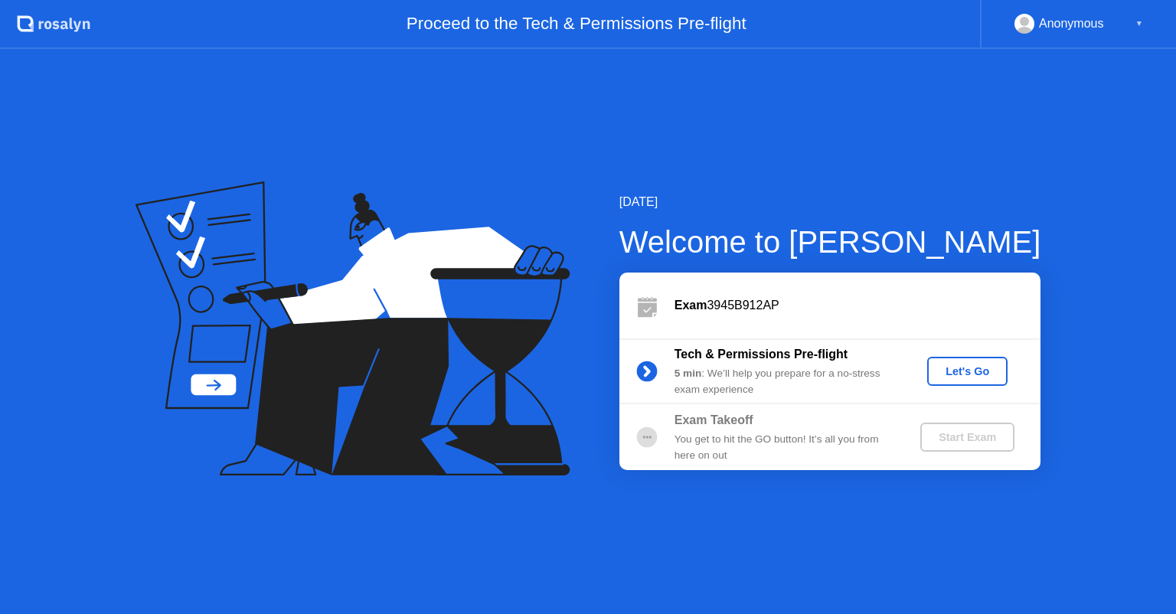
click at [956, 375] on div "Let's Go" at bounding box center [967, 371] width 68 height 12
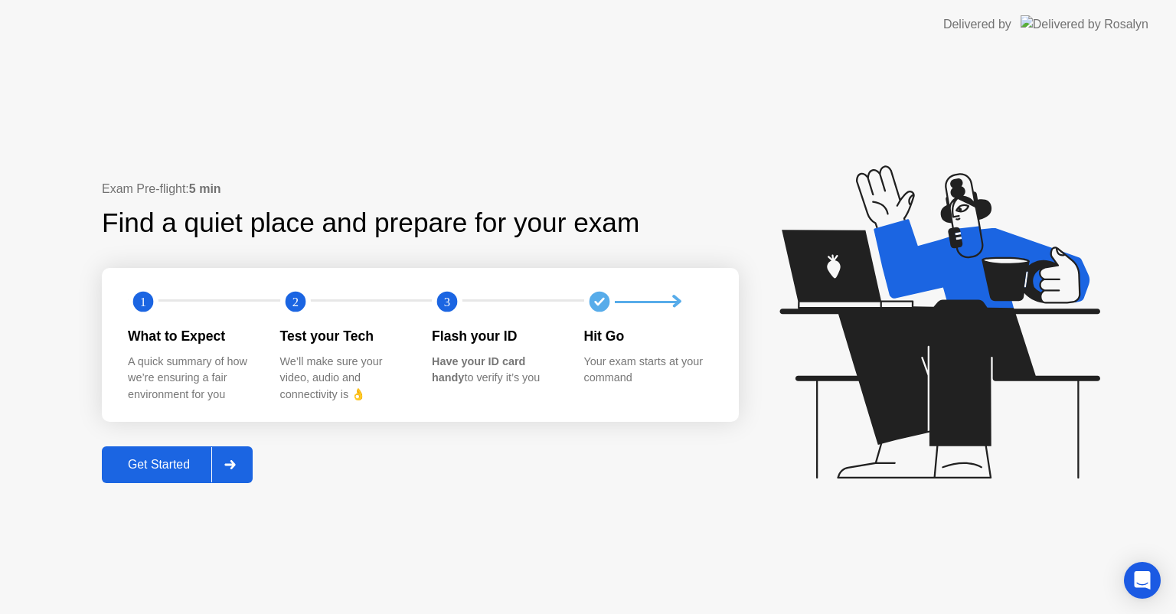
click at [166, 464] on div "Get Started" at bounding box center [158, 465] width 105 height 14
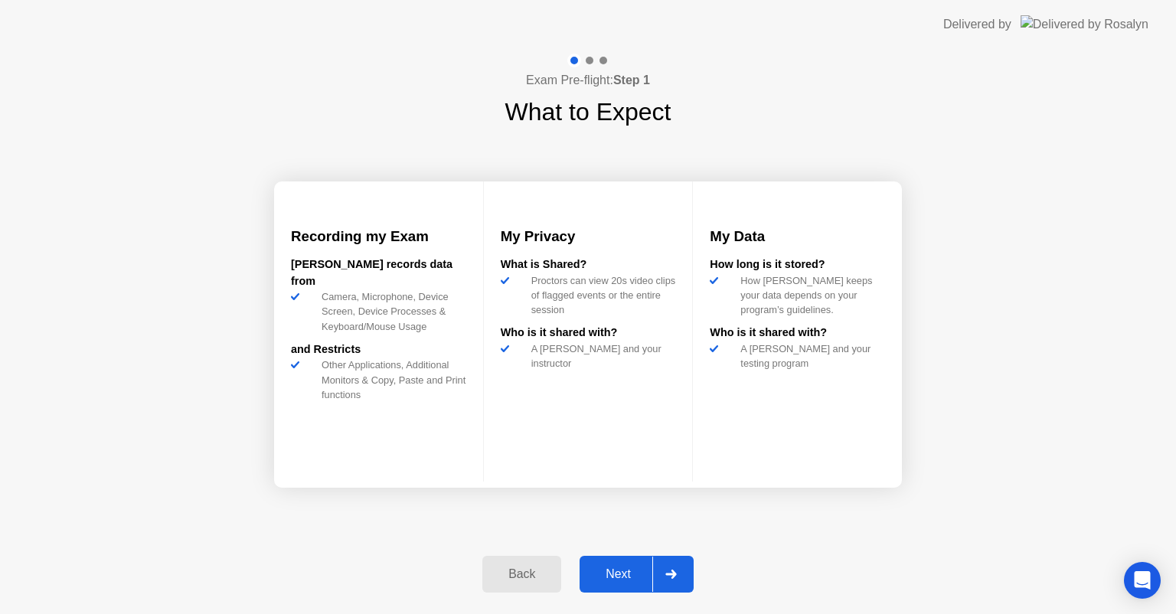
click at [620, 571] on div "Next" at bounding box center [618, 574] width 68 height 14
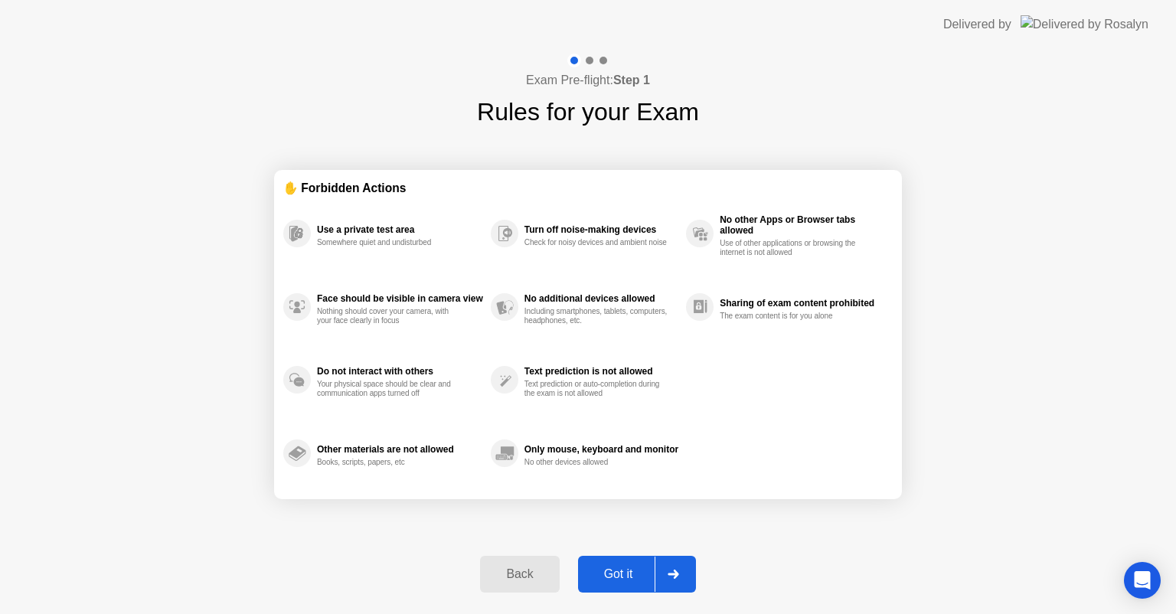
click at [621, 573] on div "Got it" at bounding box center [619, 574] width 72 height 14
select select "**********"
select select "*******"
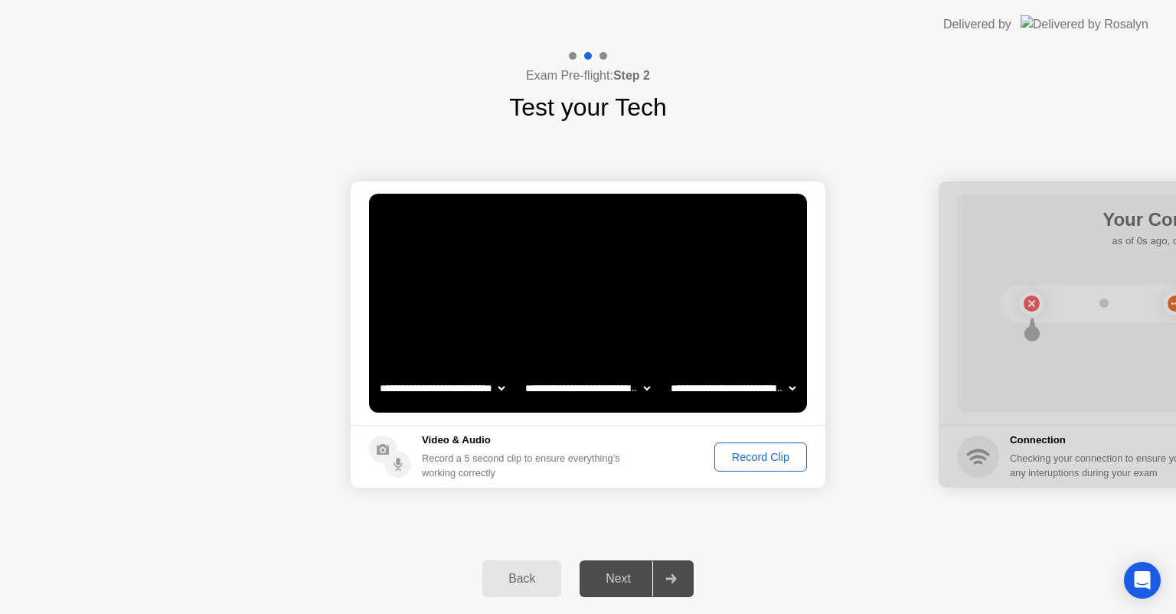
click at [622, 578] on div "Next" at bounding box center [618, 579] width 68 height 14
click at [749, 456] on div "Record Clip" at bounding box center [761, 457] width 82 height 12
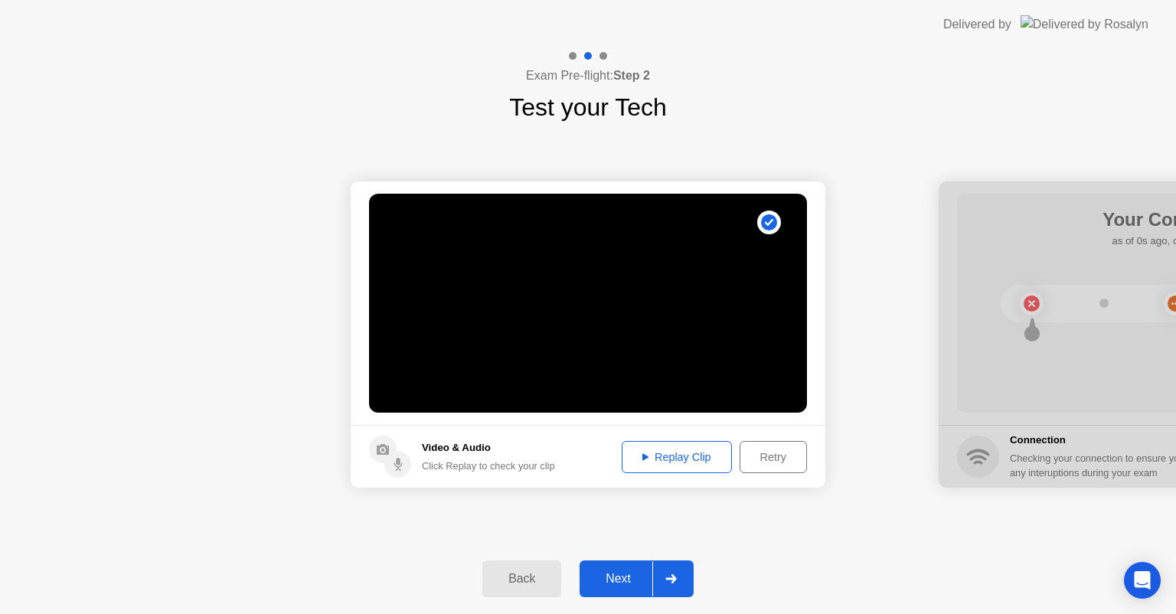
click at [620, 576] on div "Next" at bounding box center [618, 579] width 68 height 14
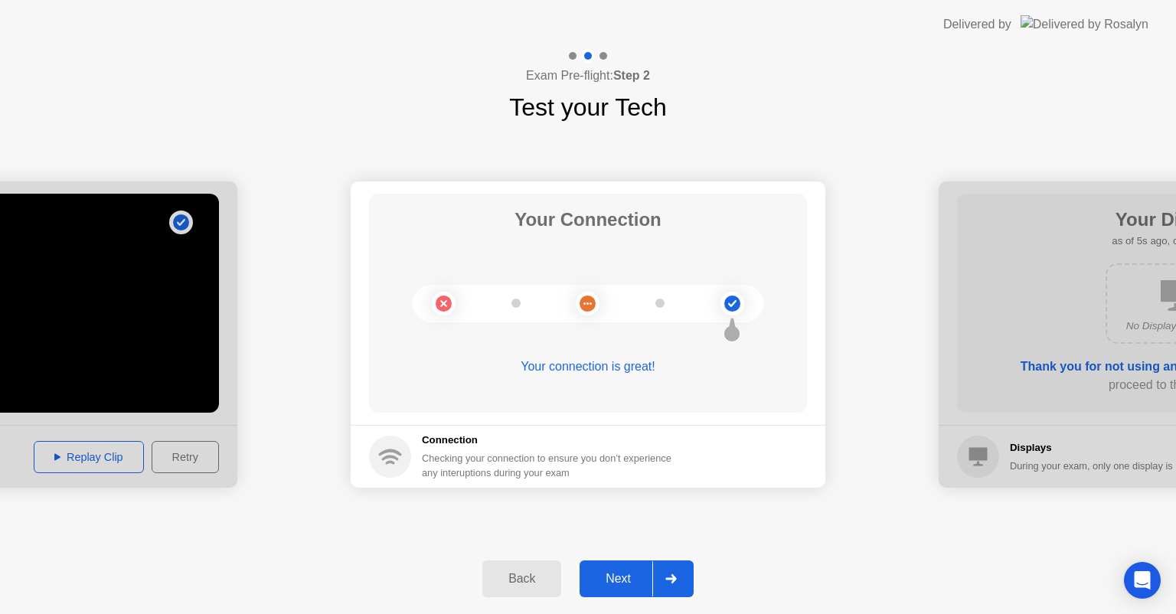
click at [634, 582] on div "Next" at bounding box center [618, 579] width 68 height 14
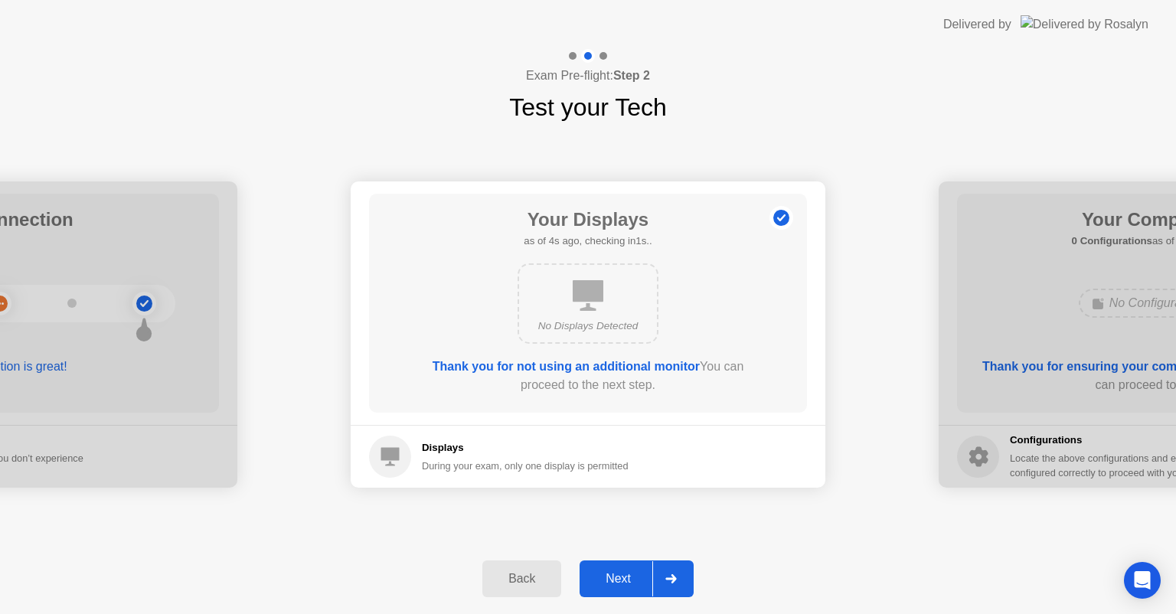
click at [619, 578] on div "Next" at bounding box center [618, 579] width 68 height 14
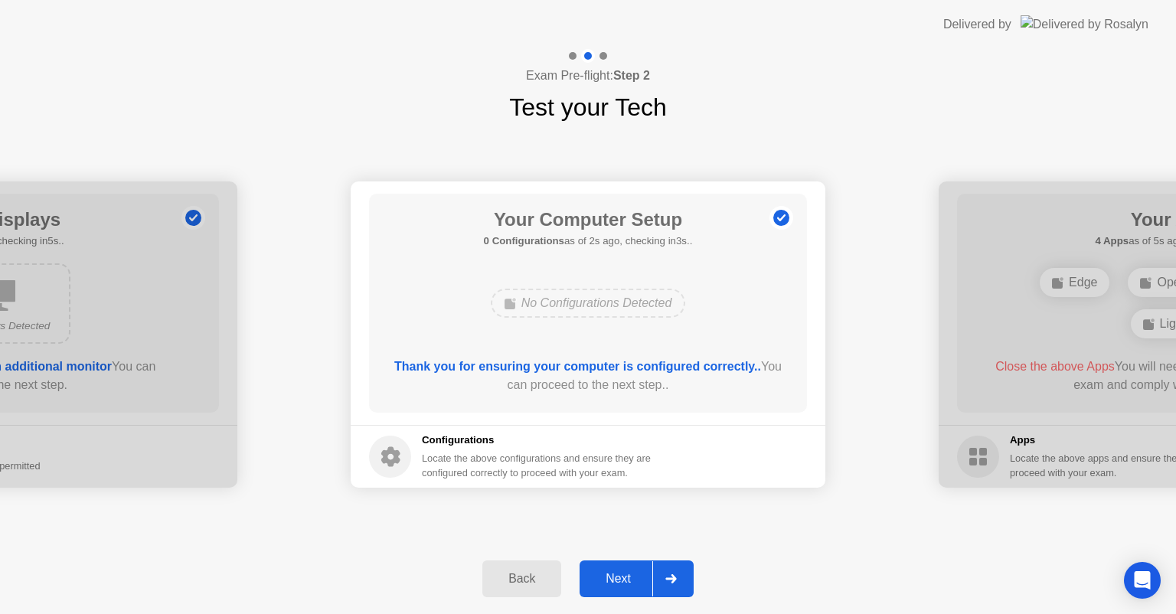
click at [622, 578] on div "Next" at bounding box center [618, 579] width 68 height 14
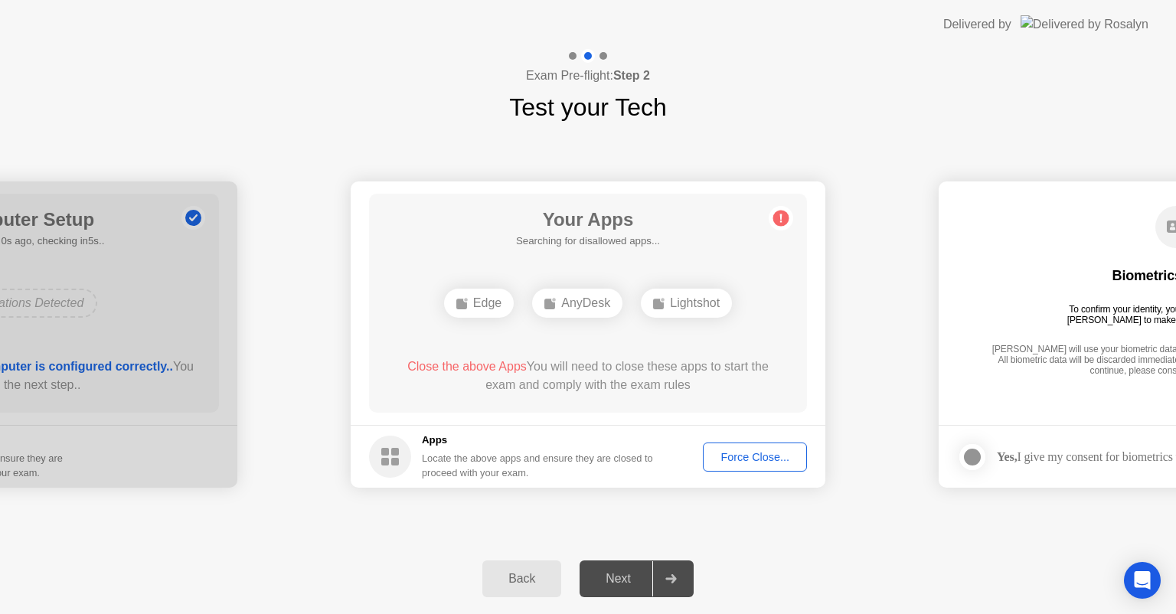
click at [726, 455] on div "Force Close..." at bounding box center [754, 457] width 93 height 12
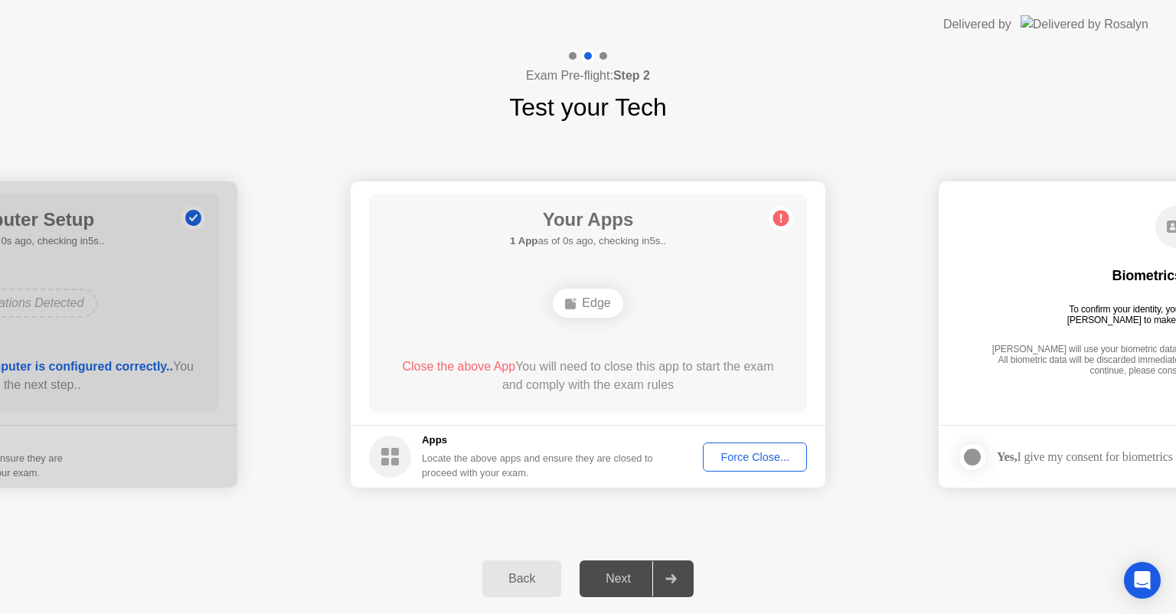
click at [723, 469] on button "Force Close..." at bounding box center [755, 457] width 104 height 29
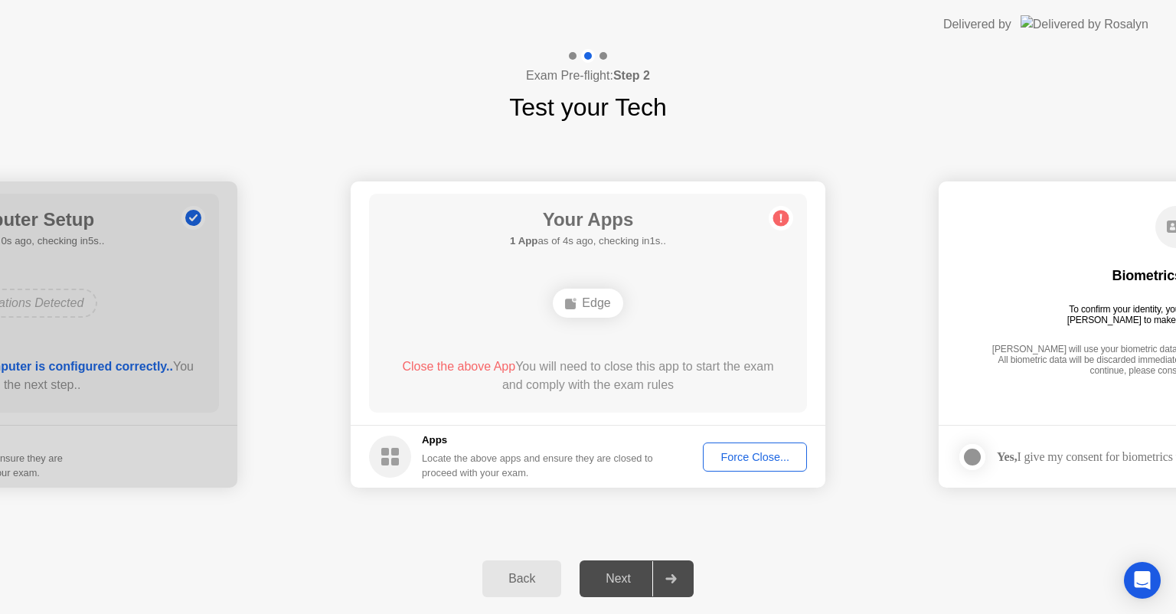
click at [395, 455] on rect at bounding box center [395, 452] width 8 height 8
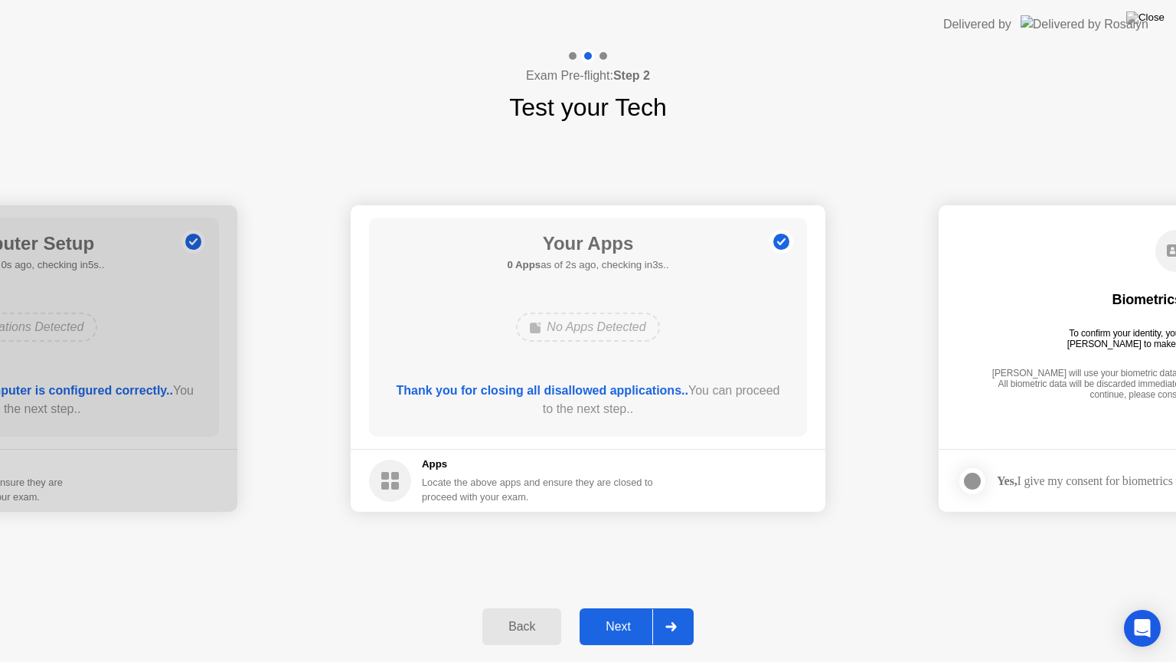
click at [622, 613] on div "Next" at bounding box center [618, 626] width 68 height 14
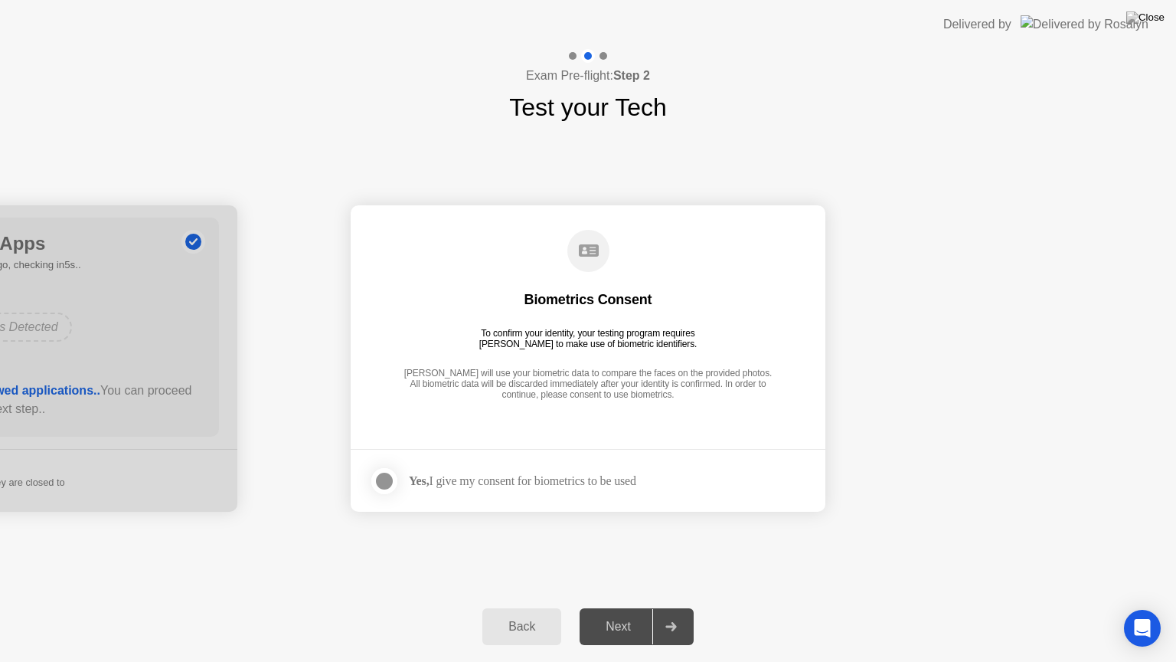
click at [369, 475] on label at bounding box center [389, 481] width 40 height 31
click at [597, 613] on div "Next" at bounding box center [618, 626] width 68 height 14
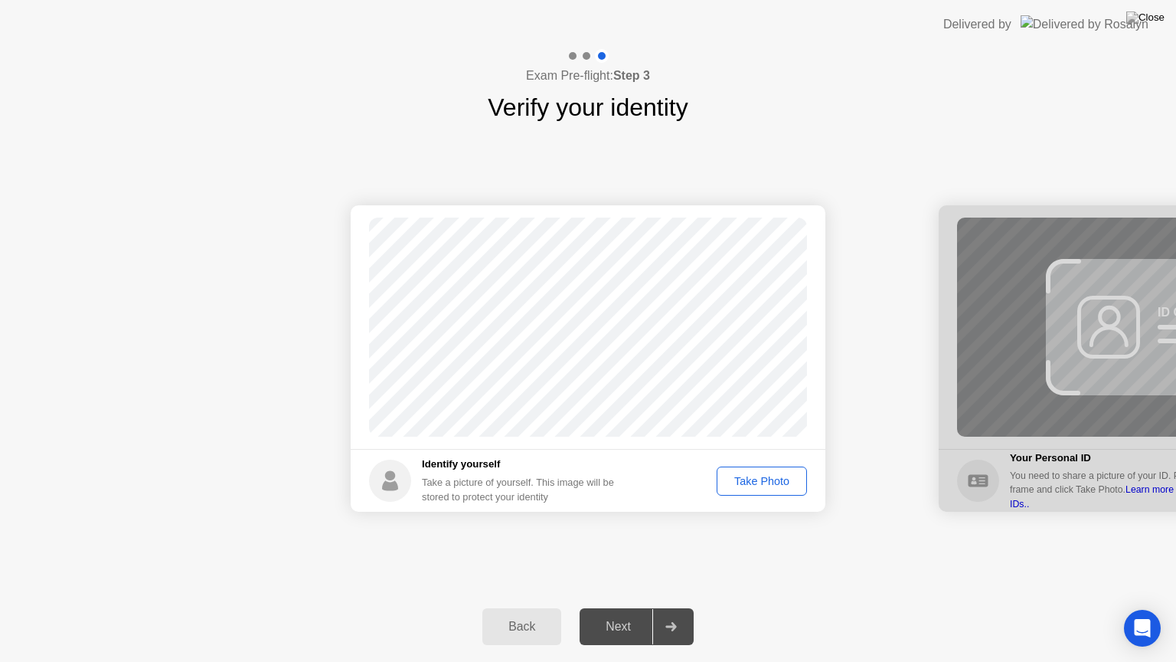
click at [741, 490] on button "Take Photo" at bounding box center [762, 480] width 90 height 29
click at [622, 613] on div "Next" at bounding box center [618, 626] width 68 height 14
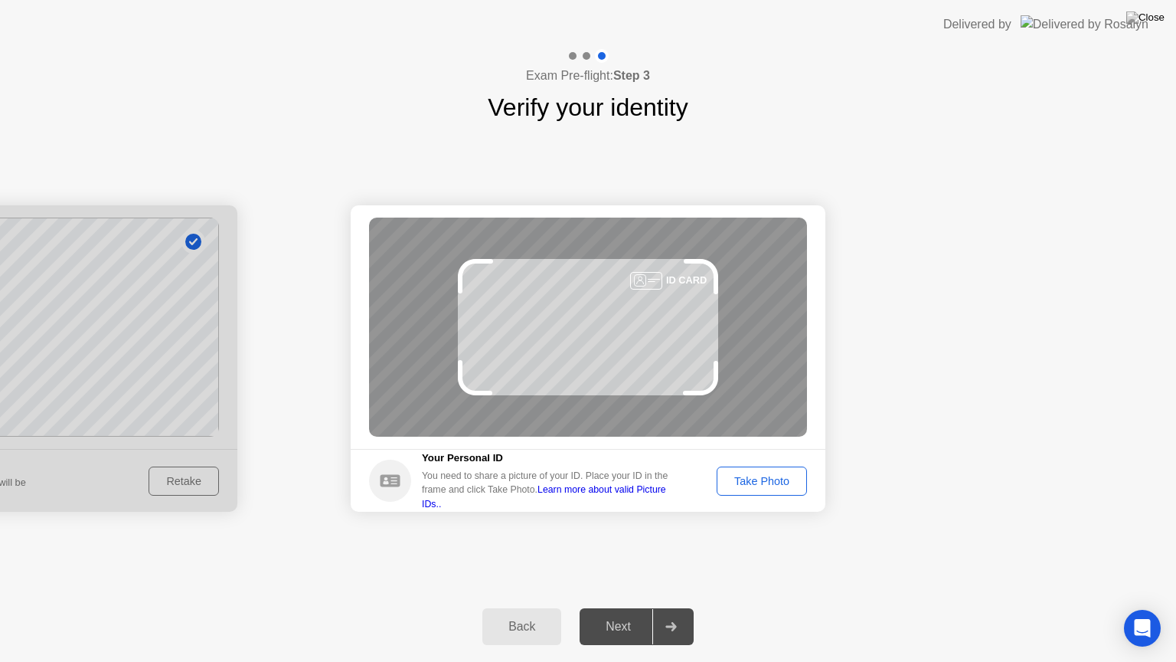
click at [763, 484] on div "Take Photo" at bounding box center [762, 481] width 80 height 12
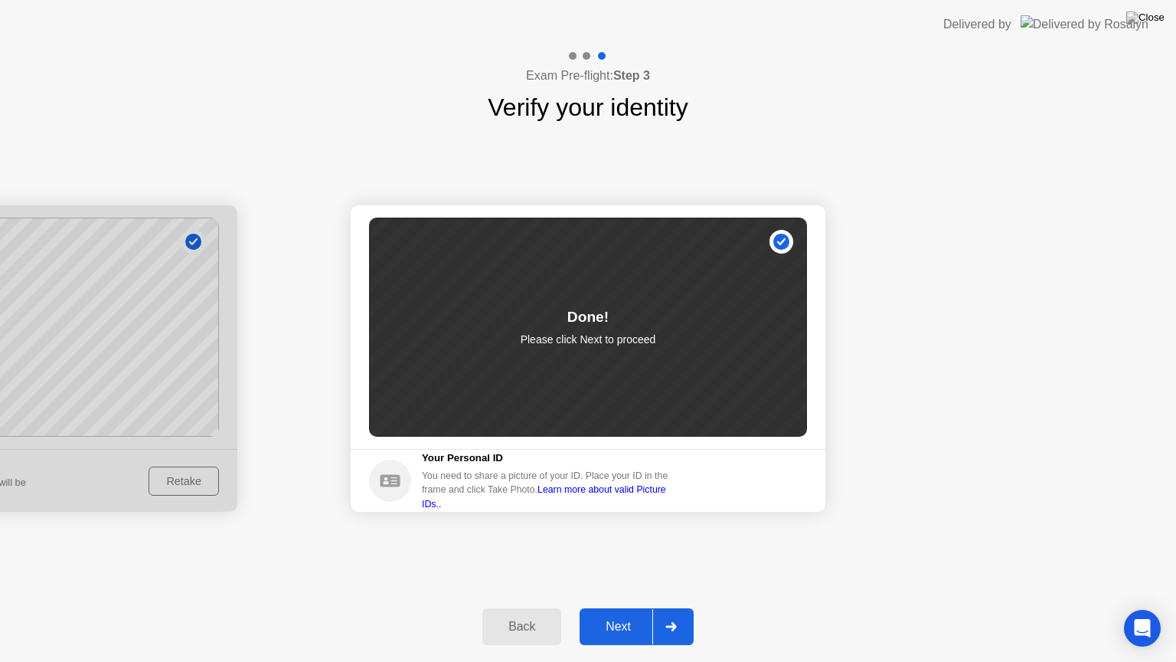
click at [624, 613] on div "Next" at bounding box center [618, 626] width 68 height 14
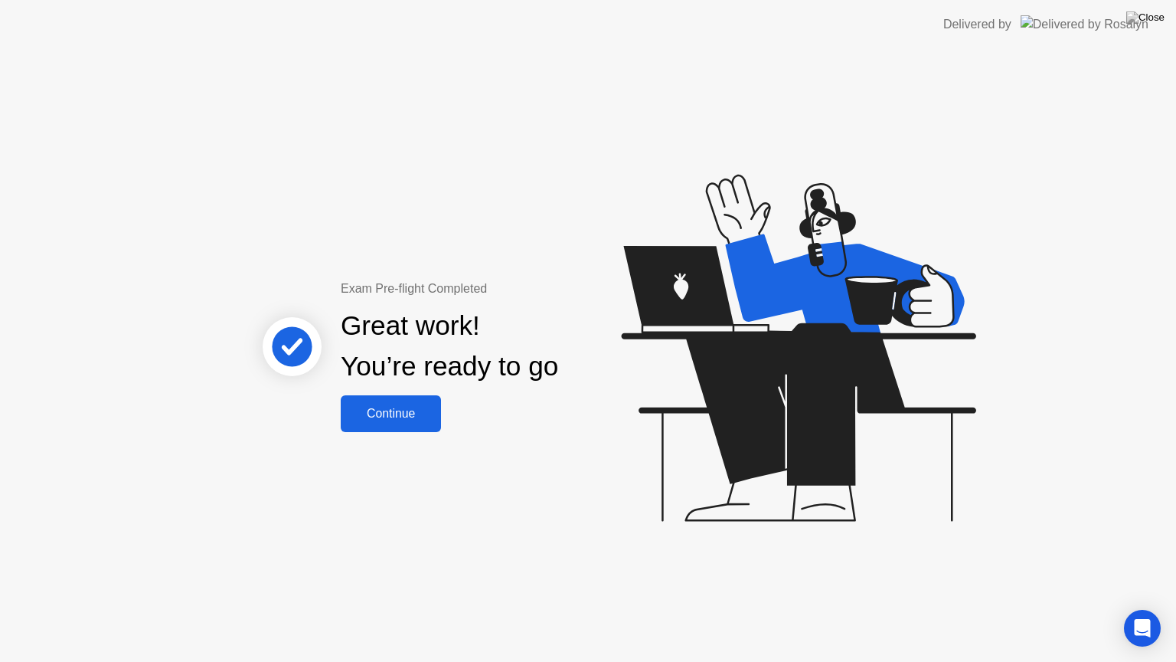
click at [407, 420] on div "Continue" at bounding box center [390, 414] width 91 height 14
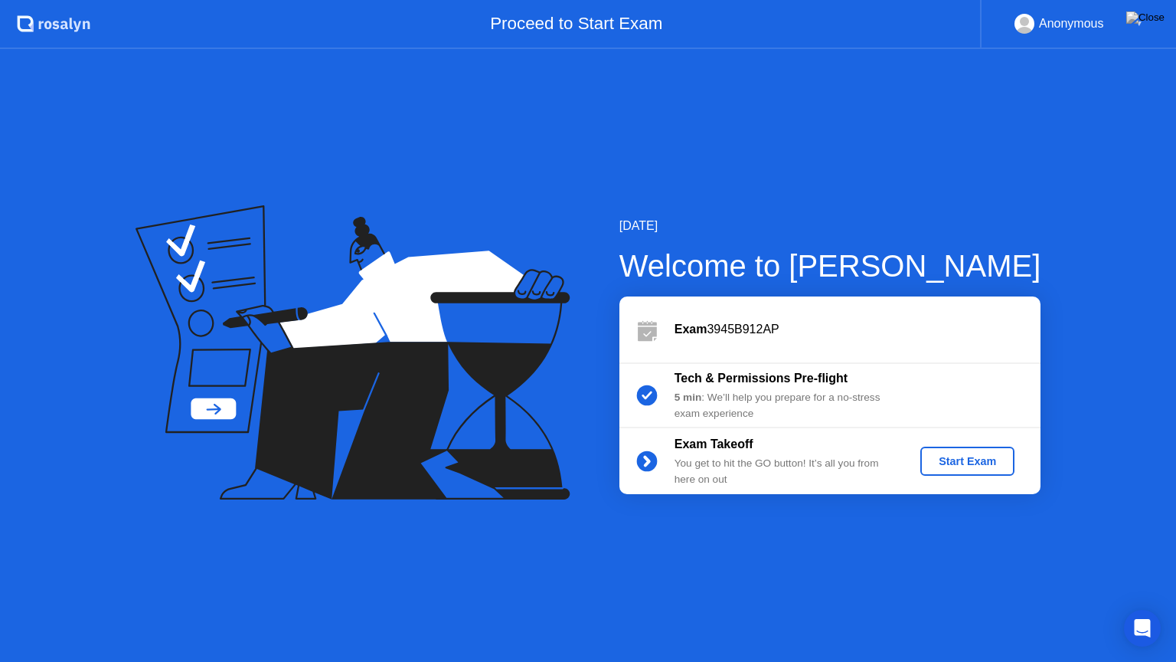
click at [952, 462] on div "Start Exam" at bounding box center [967, 461] width 82 height 12
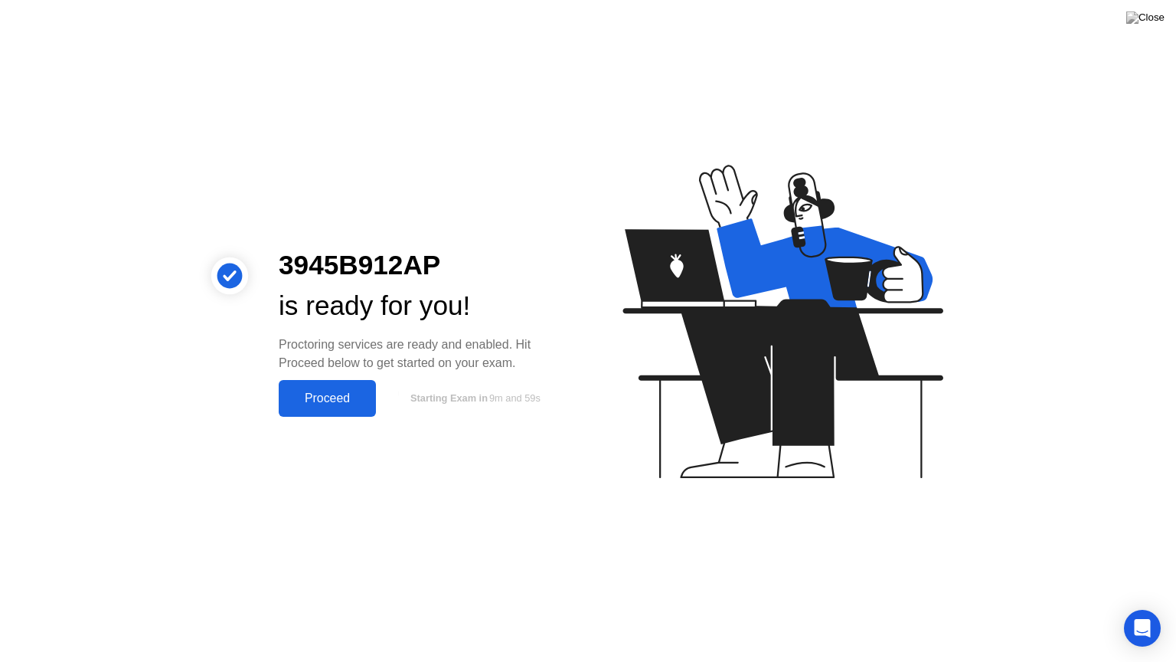
click at [329, 401] on div "Proceed" at bounding box center [327, 398] width 88 height 14
